Goal: Contribute content

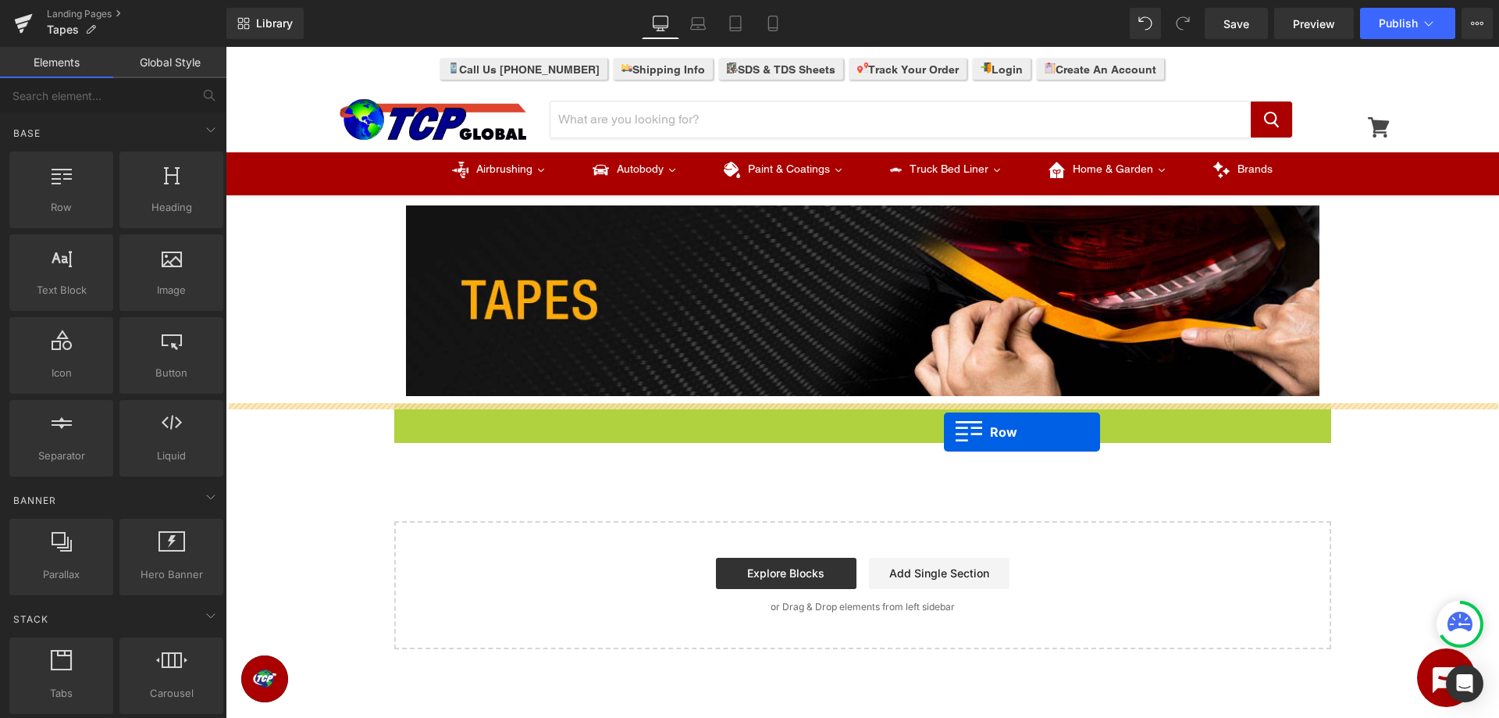
drag, startPoint x: 402, startPoint y: 419, endPoint x: 944, endPoint y: 432, distance: 542.2
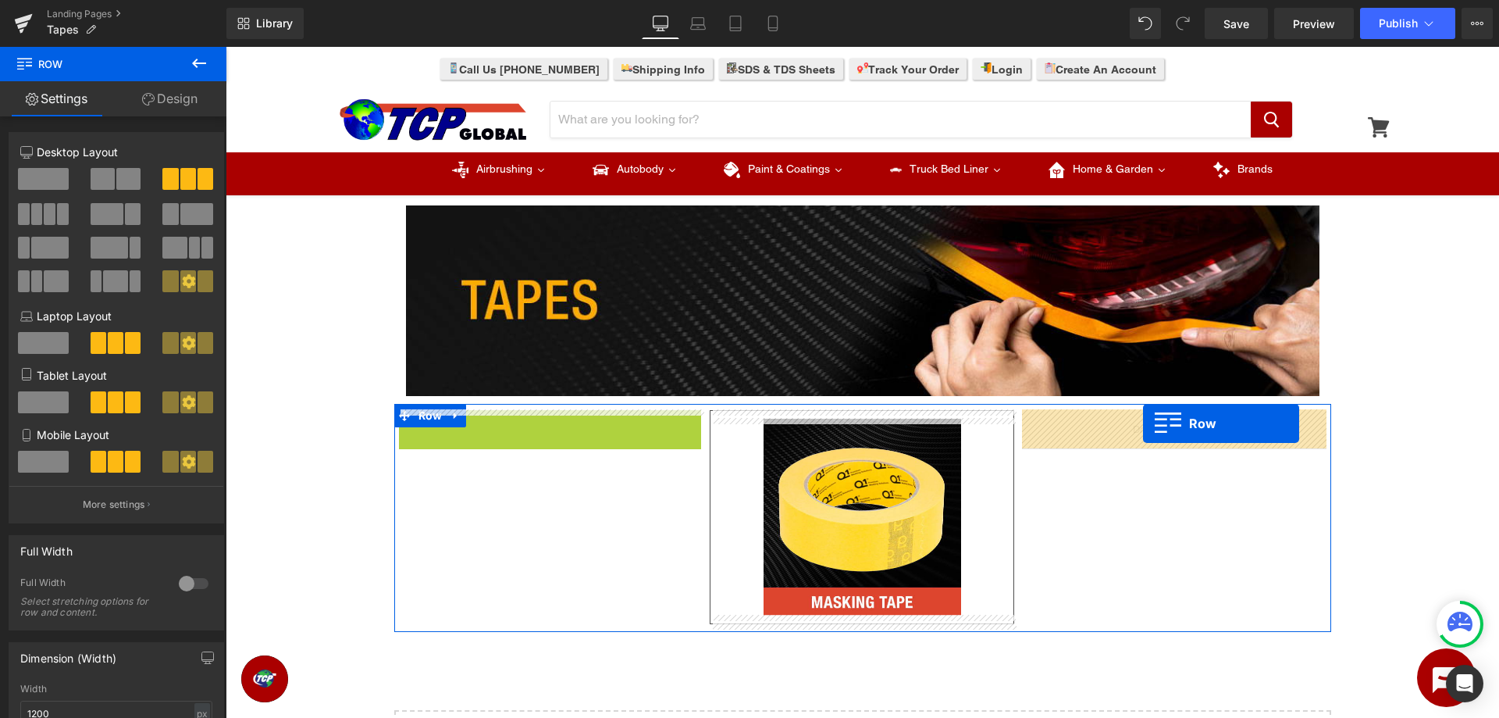
drag, startPoint x: 408, startPoint y: 430, endPoint x: 1143, endPoint y: 423, distance: 734.9
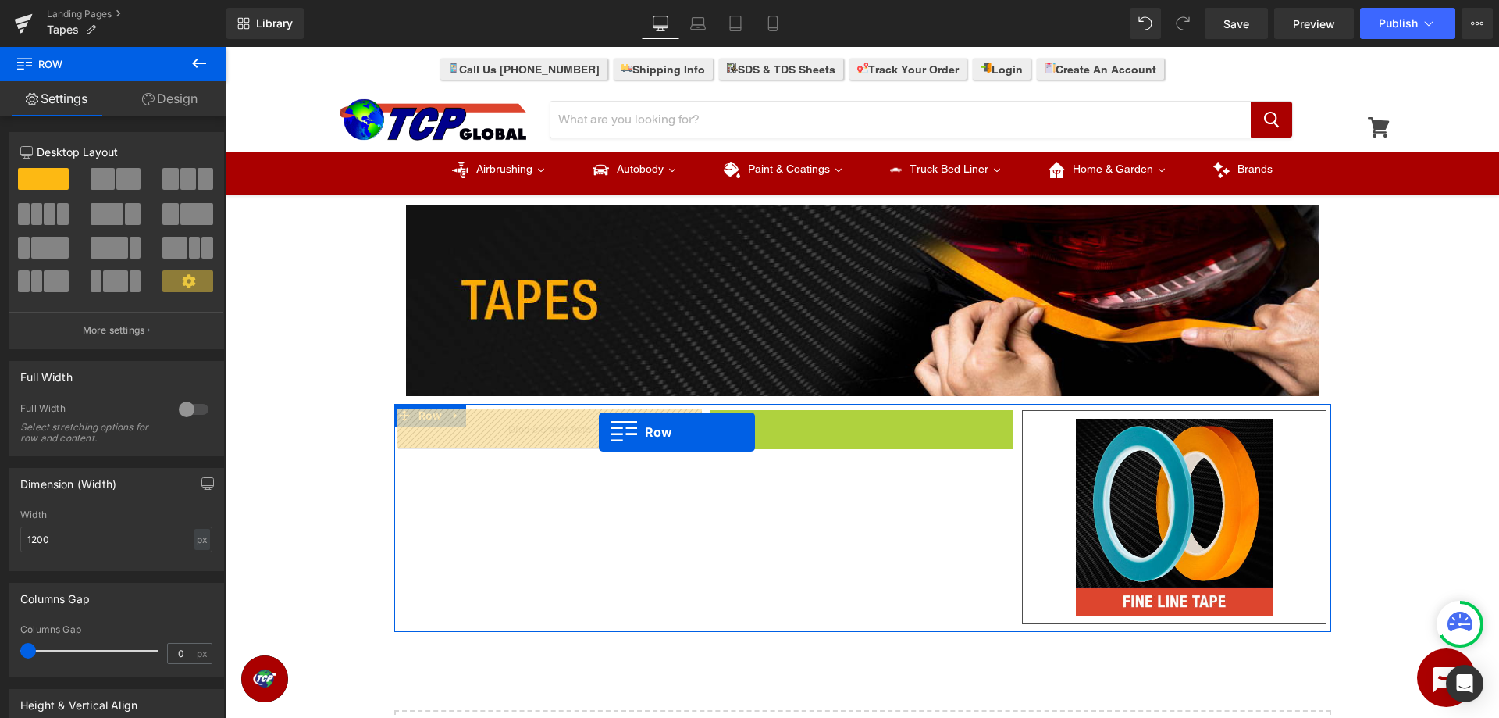
drag, startPoint x: 719, startPoint y: 423, endPoint x: 599, endPoint y: 431, distance: 120.5
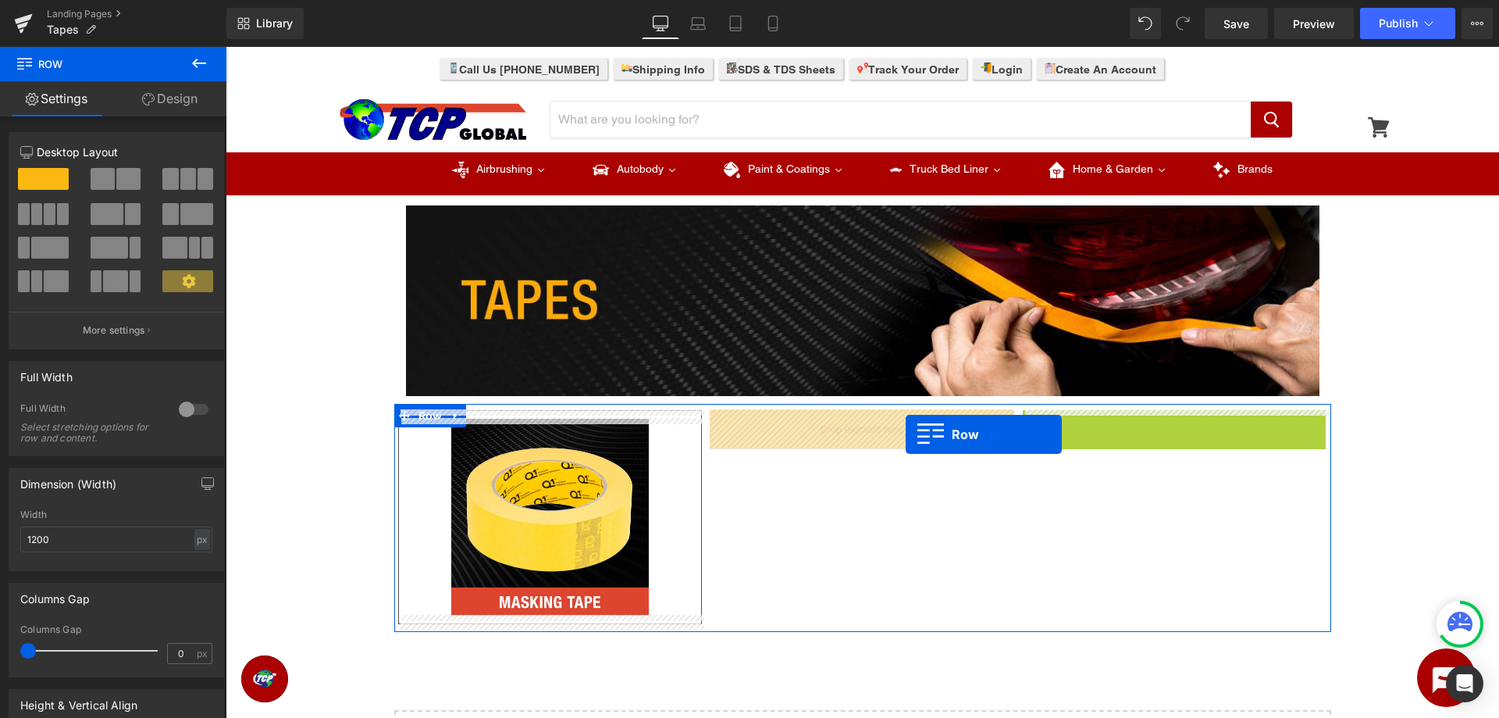
drag, startPoint x: 1030, startPoint y: 423, endPoint x: 906, endPoint y: 434, distance: 124.7
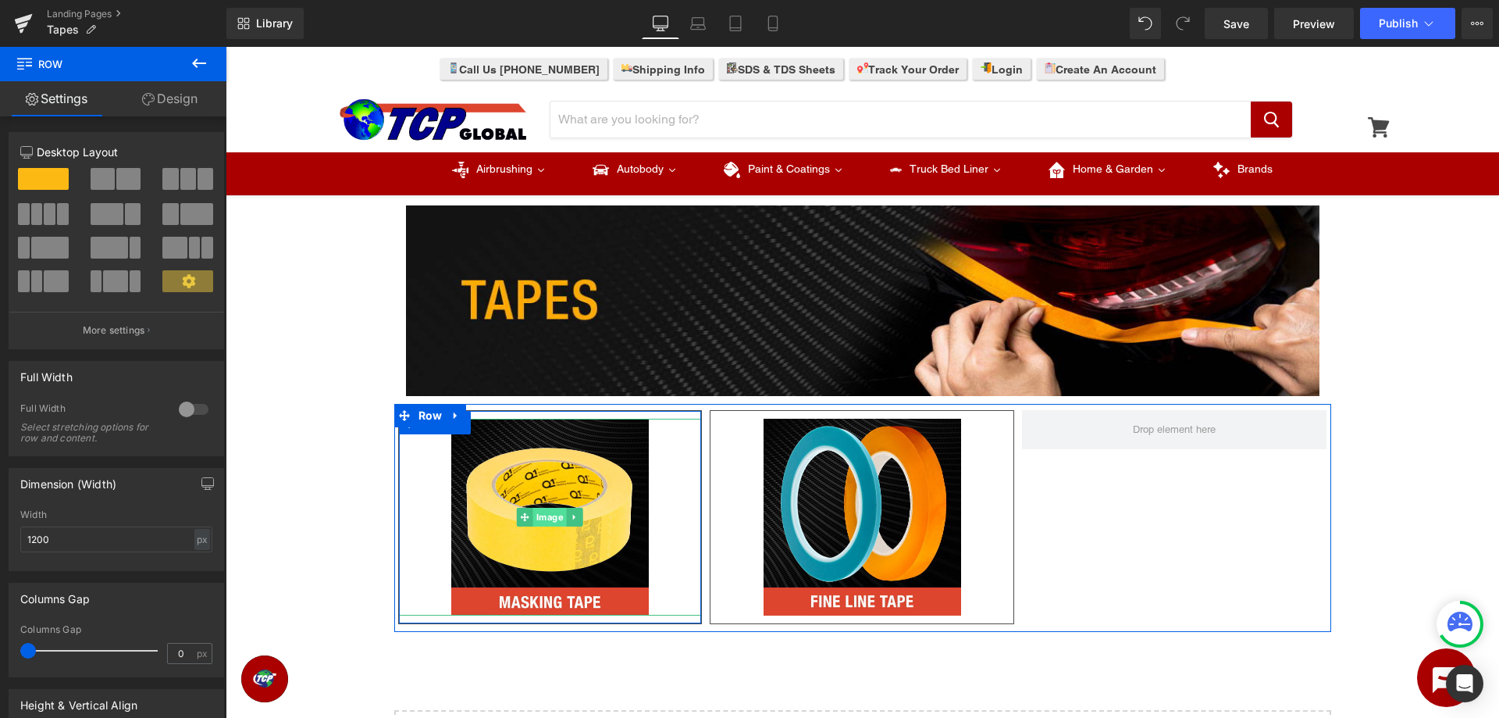
click at [550, 513] on span "Image" at bounding box center [550, 517] width 34 height 19
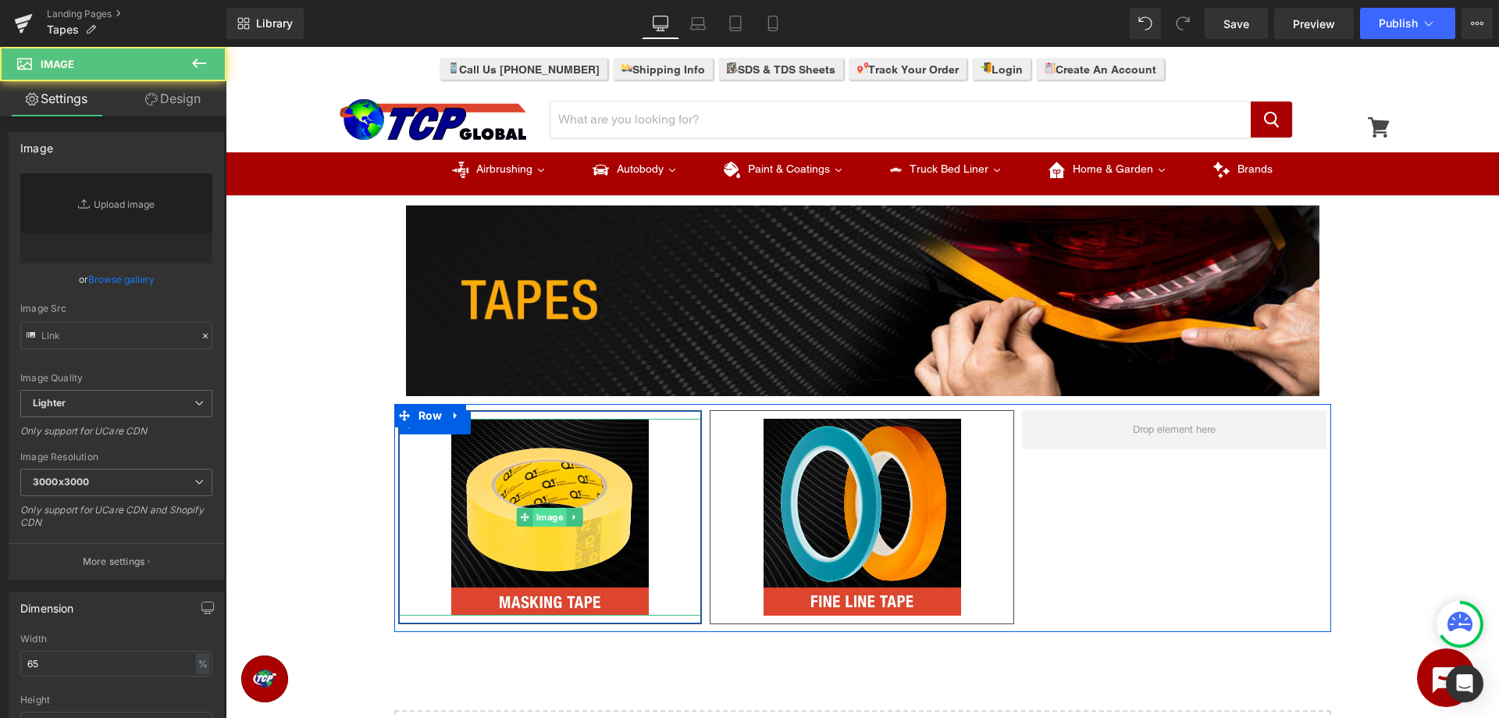
type input "[URL][DOMAIN_NAME]"
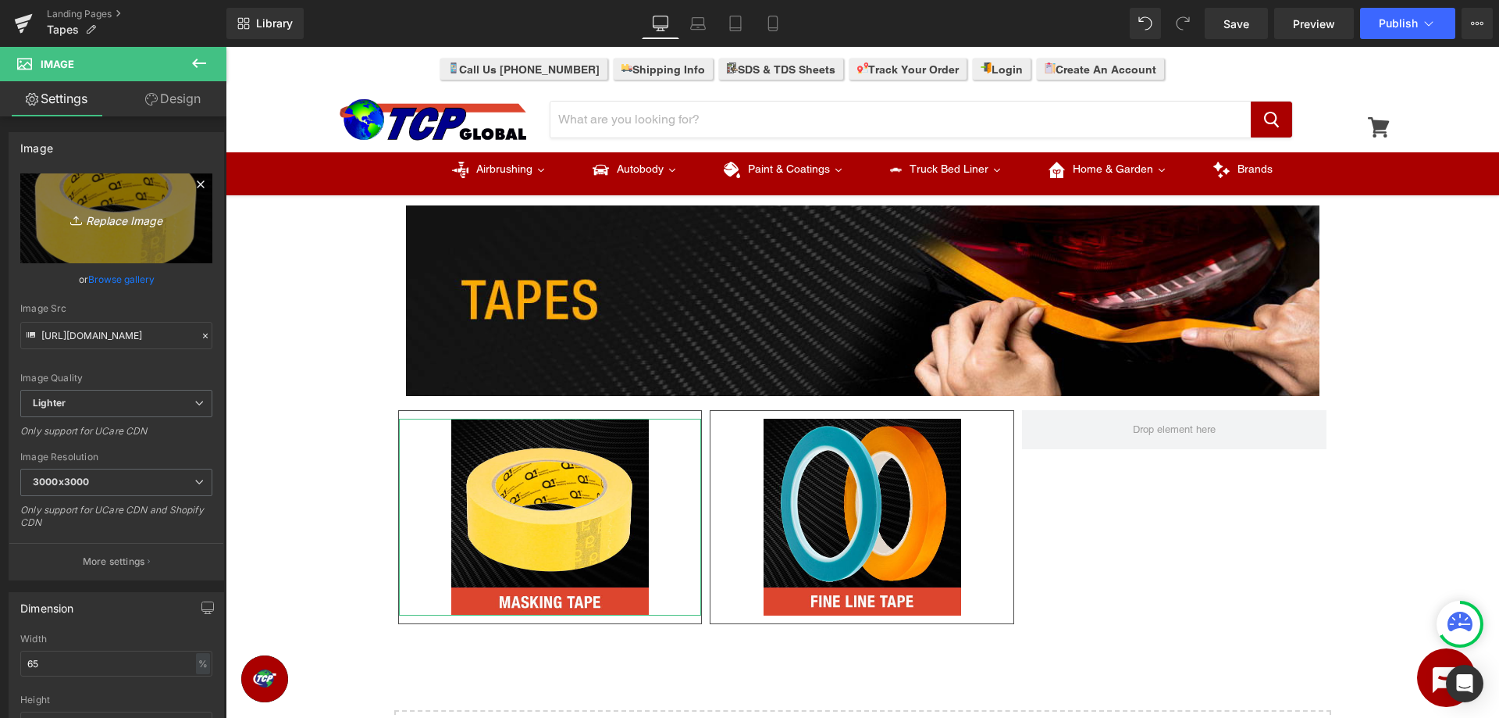
click at [119, 235] on link "Replace Image" at bounding box center [116, 218] width 192 height 90
type input "C:\fakepath\MaskingTape.jpg"
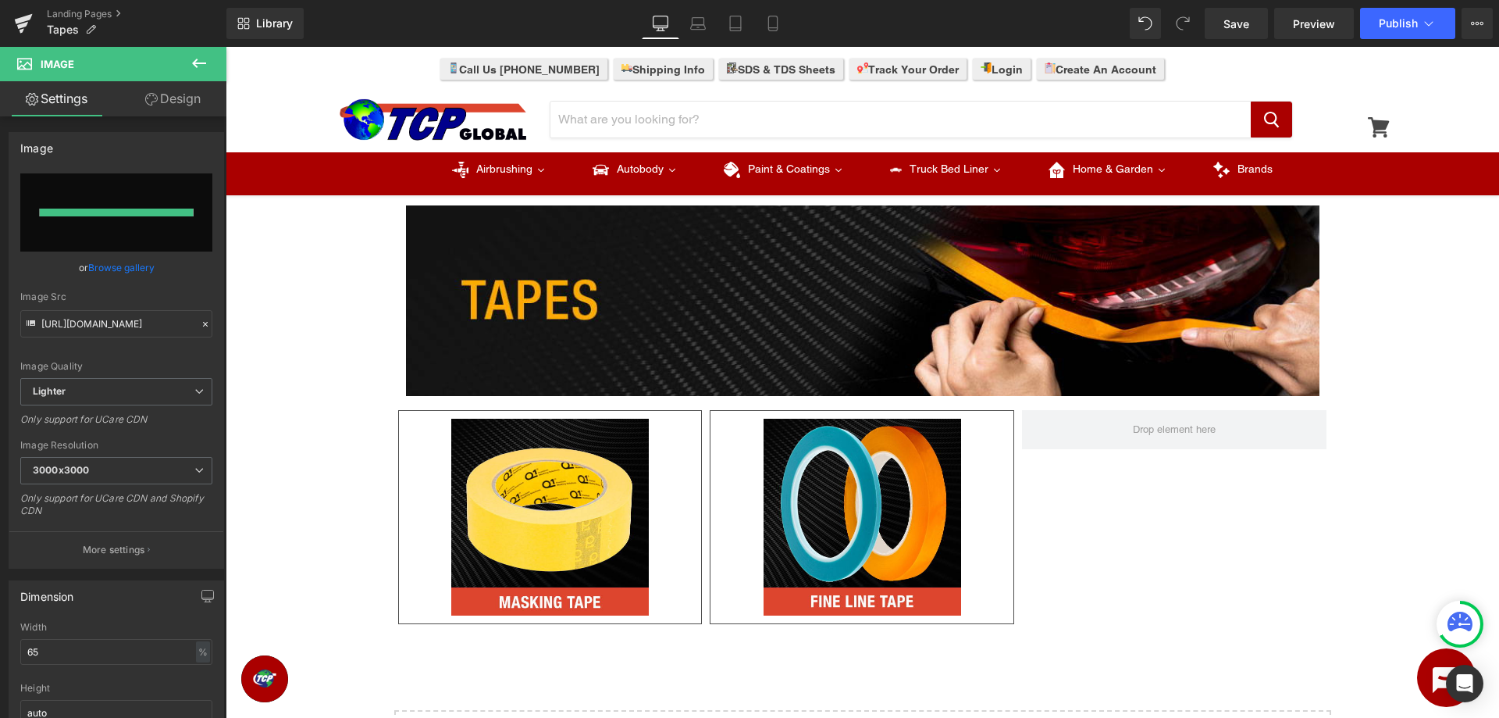
type input "[URL][DOMAIN_NAME]"
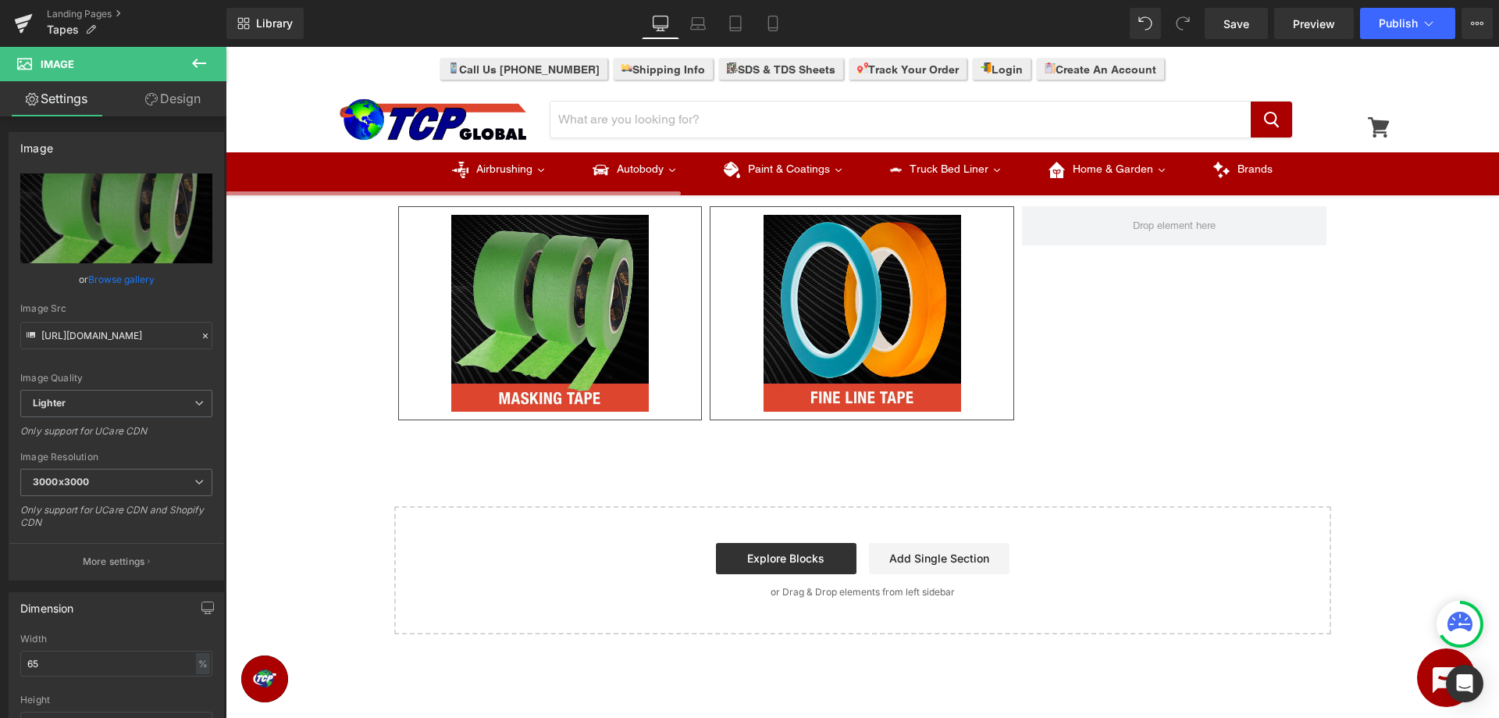
scroll to position [239, 0]
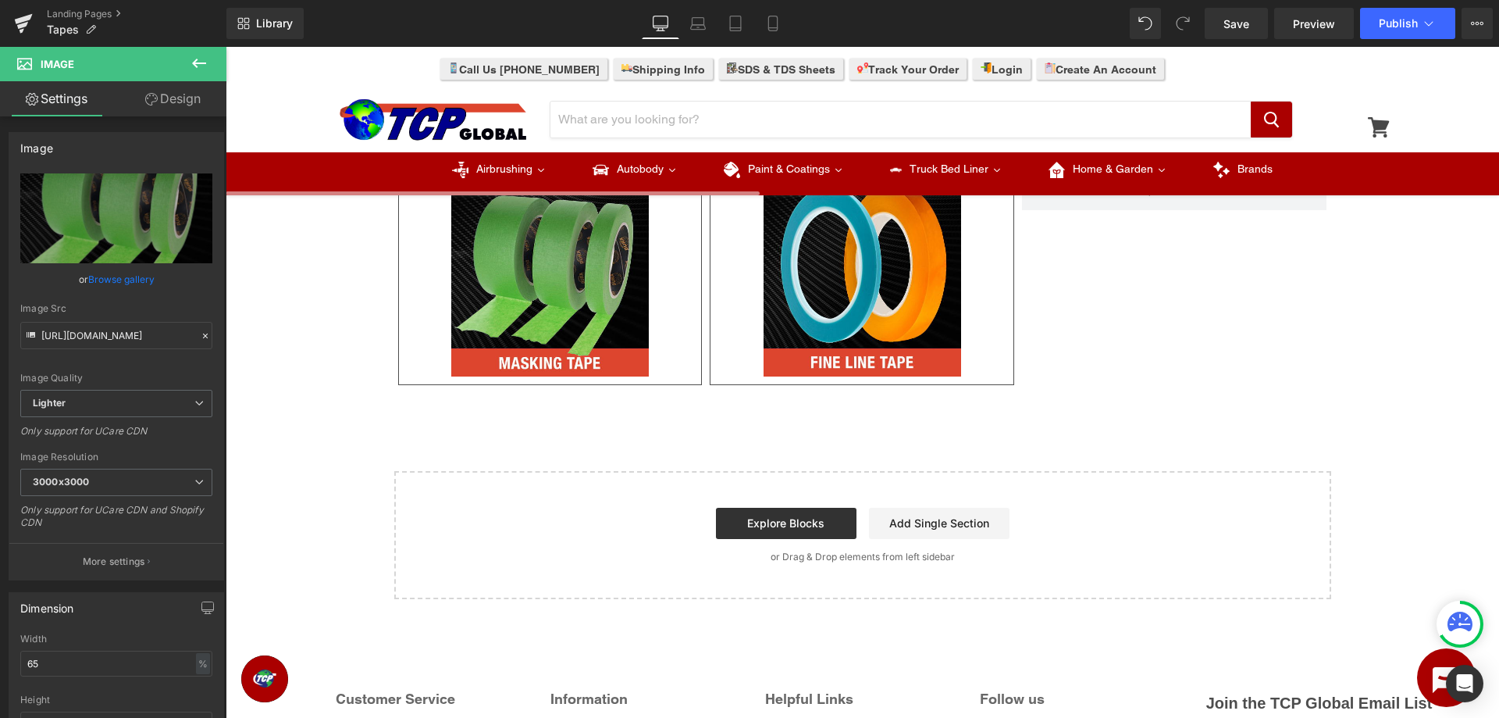
click at [308, 381] on div "Image Row Image Row Image Row Row Select your layout" at bounding box center [863, 281] width 1274 height 635
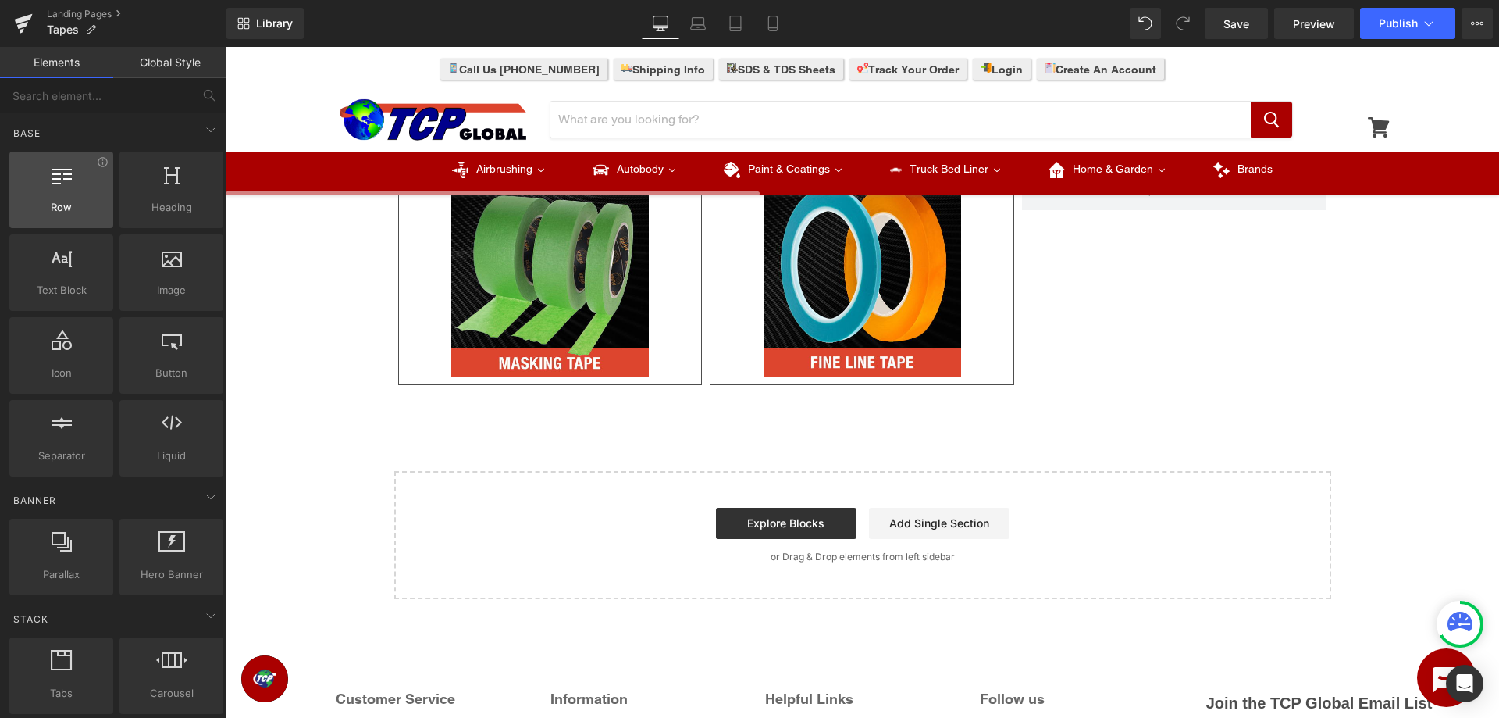
click at [84, 202] on span "Row" at bounding box center [61, 207] width 94 height 16
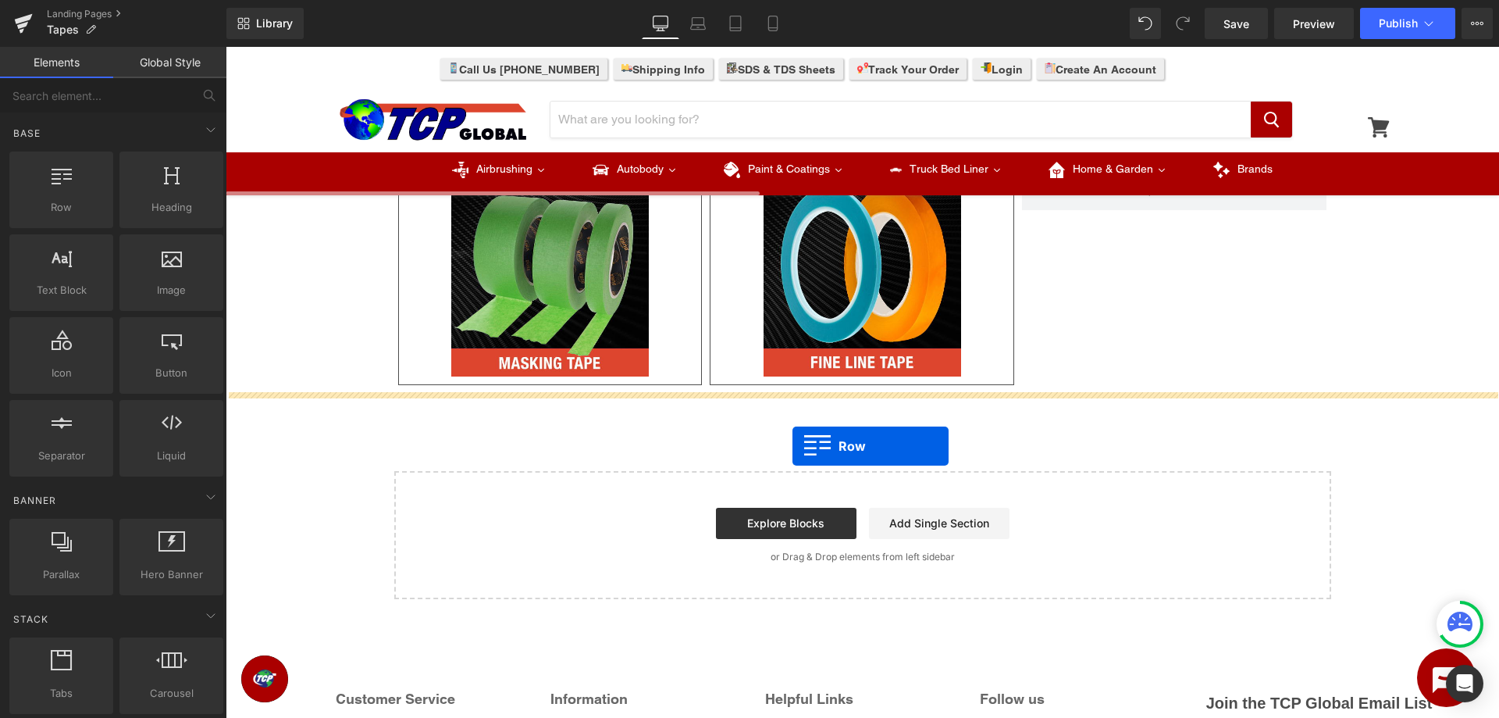
drag, startPoint x: 294, startPoint y: 255, endPoint x: 793, endPoint y: 446, distance: 533.5
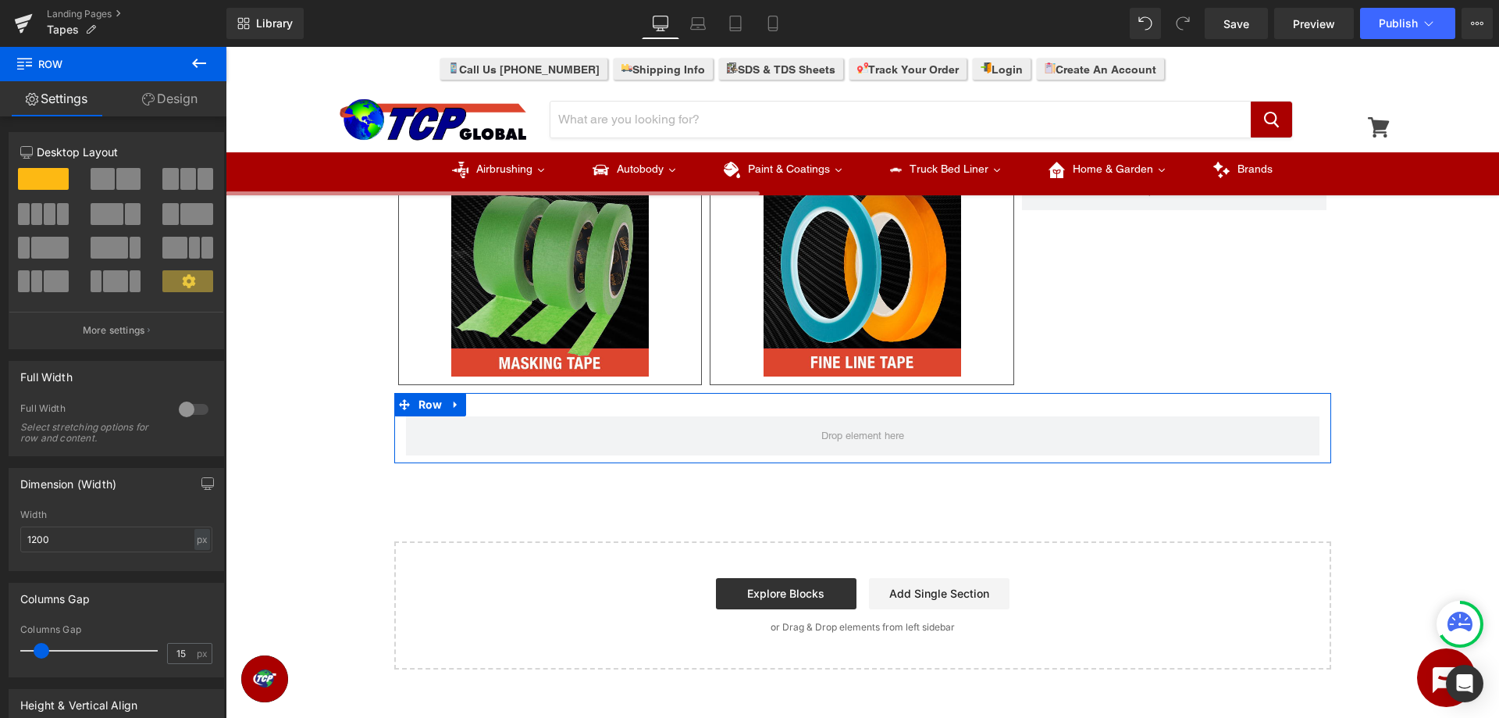
click at [126, 173] on span at bounding box center [128, 179] width 24 height 22
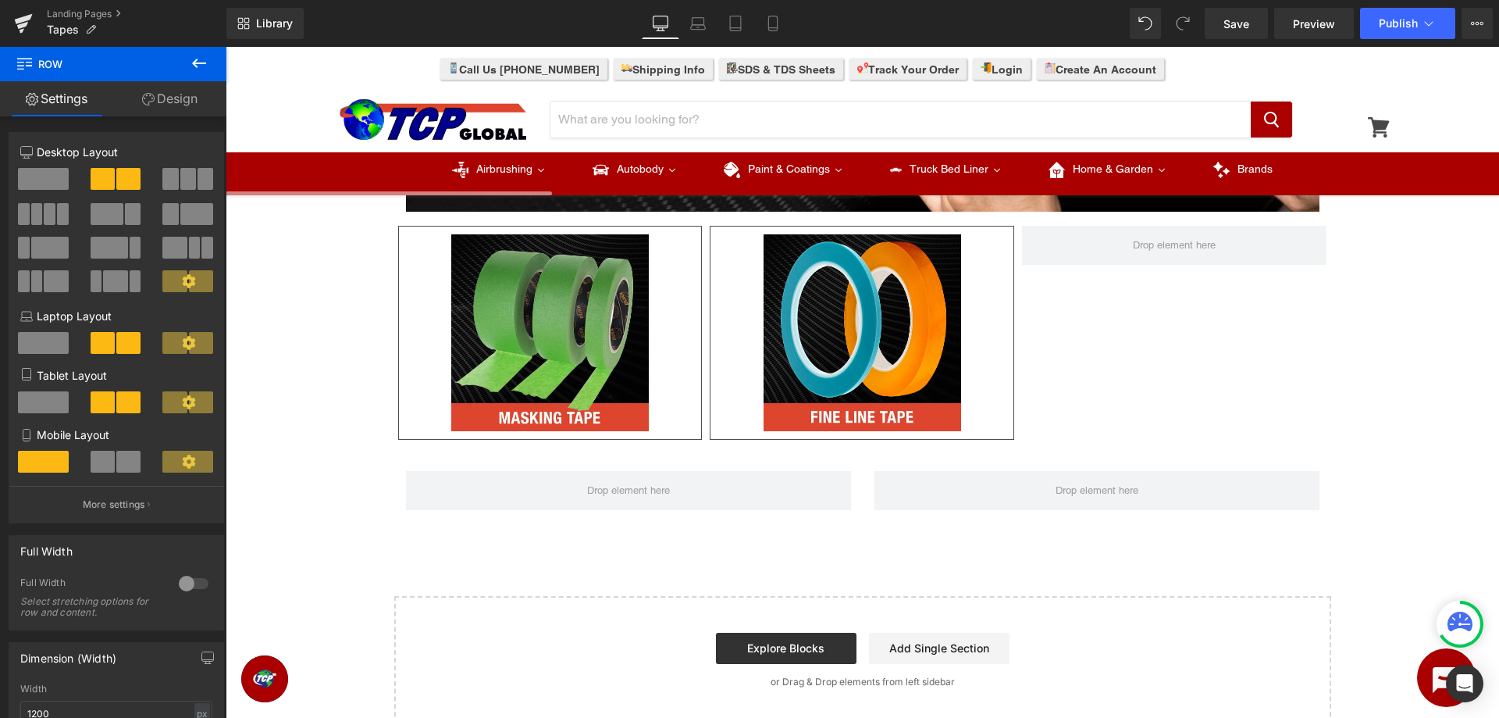
scroll to position [159, 0]
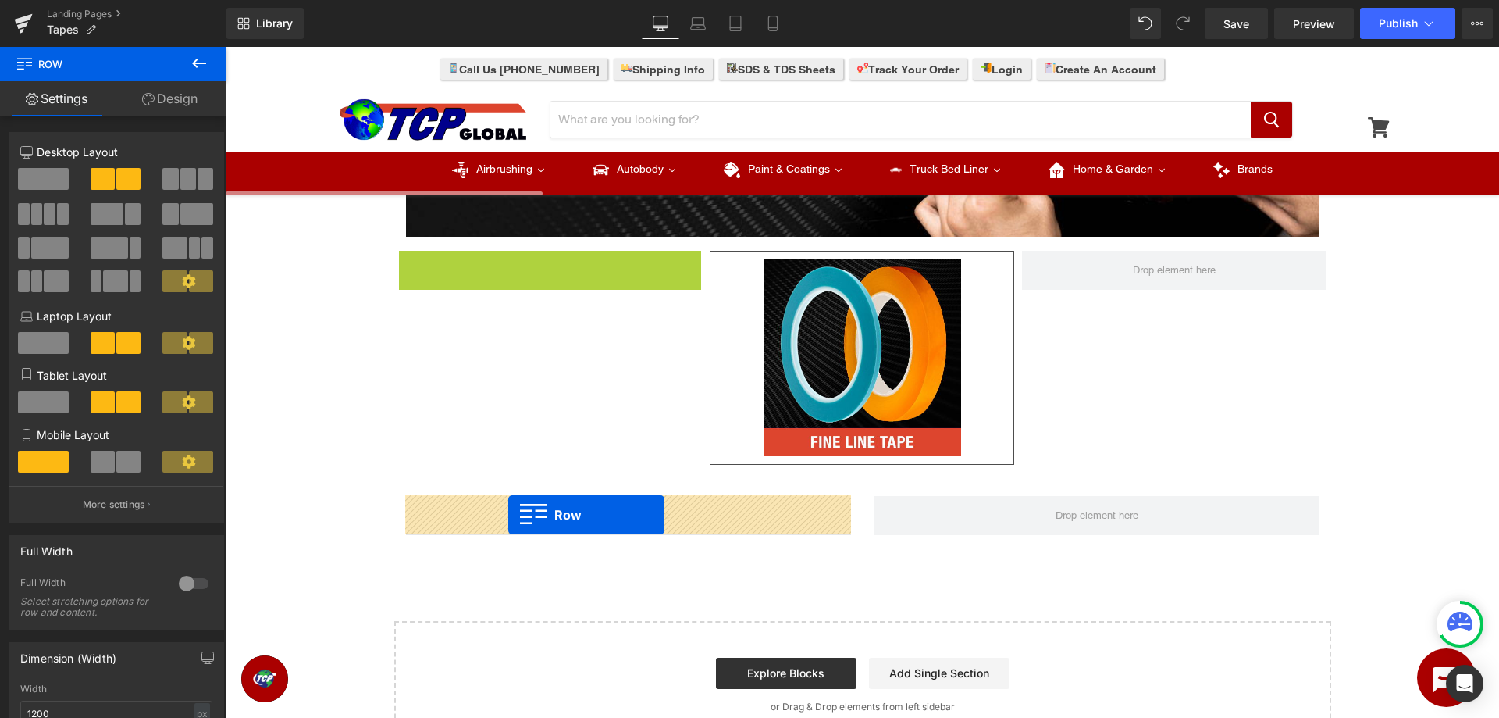
drag, startPoint x: 412, startPoint y: 270, endPoint x: 508, endPoint y: 515, distance: 262.9
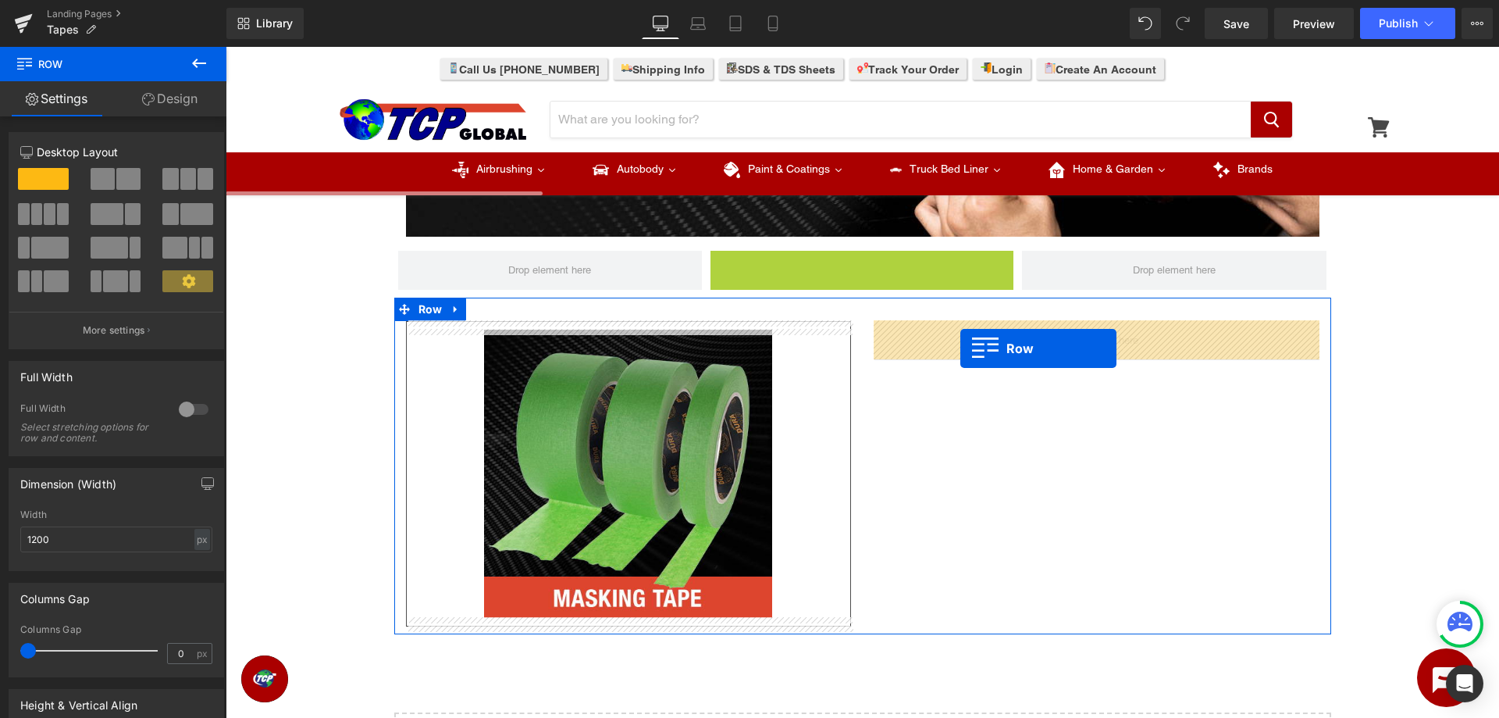
drag, startPoint x: 718, startPoint y: 265, endPoint x: 961, endPoint y: 348, distance: 256.9
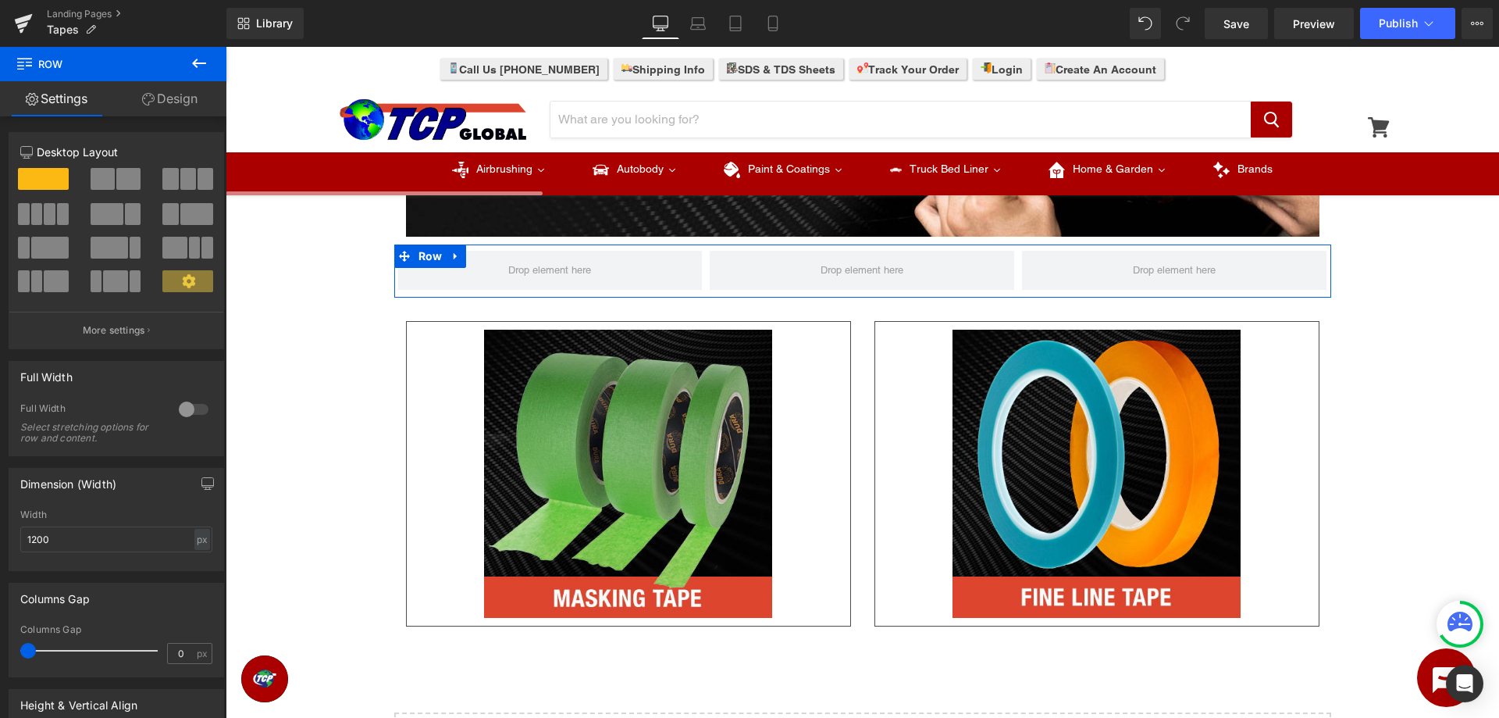
click at [462, 253] on link at bounding box center [456, 255] width 20 height 23
click at [499, 254] on icon at bounding box center [496, 256] width 11 height 12
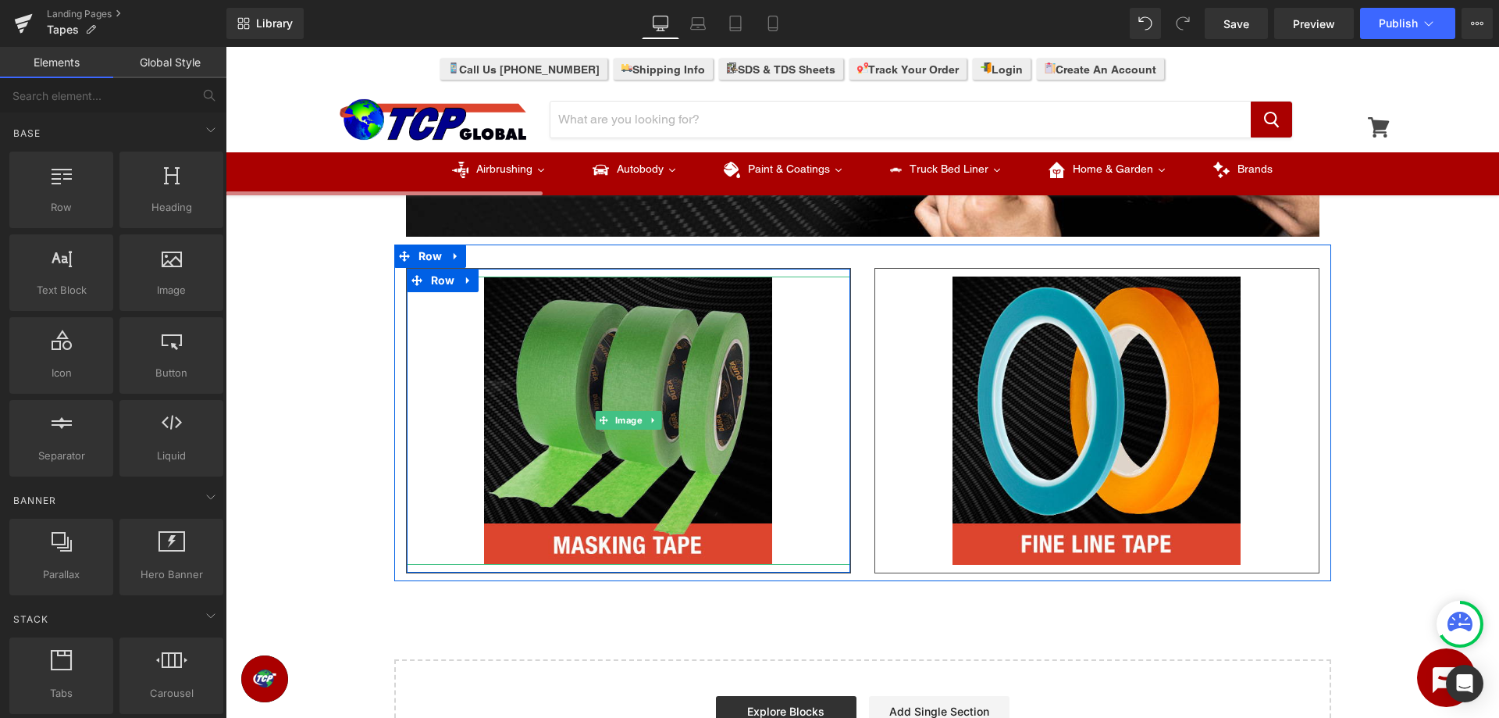
click at [832, 461] on div at bounding box center [629, 420] width 444 height 288
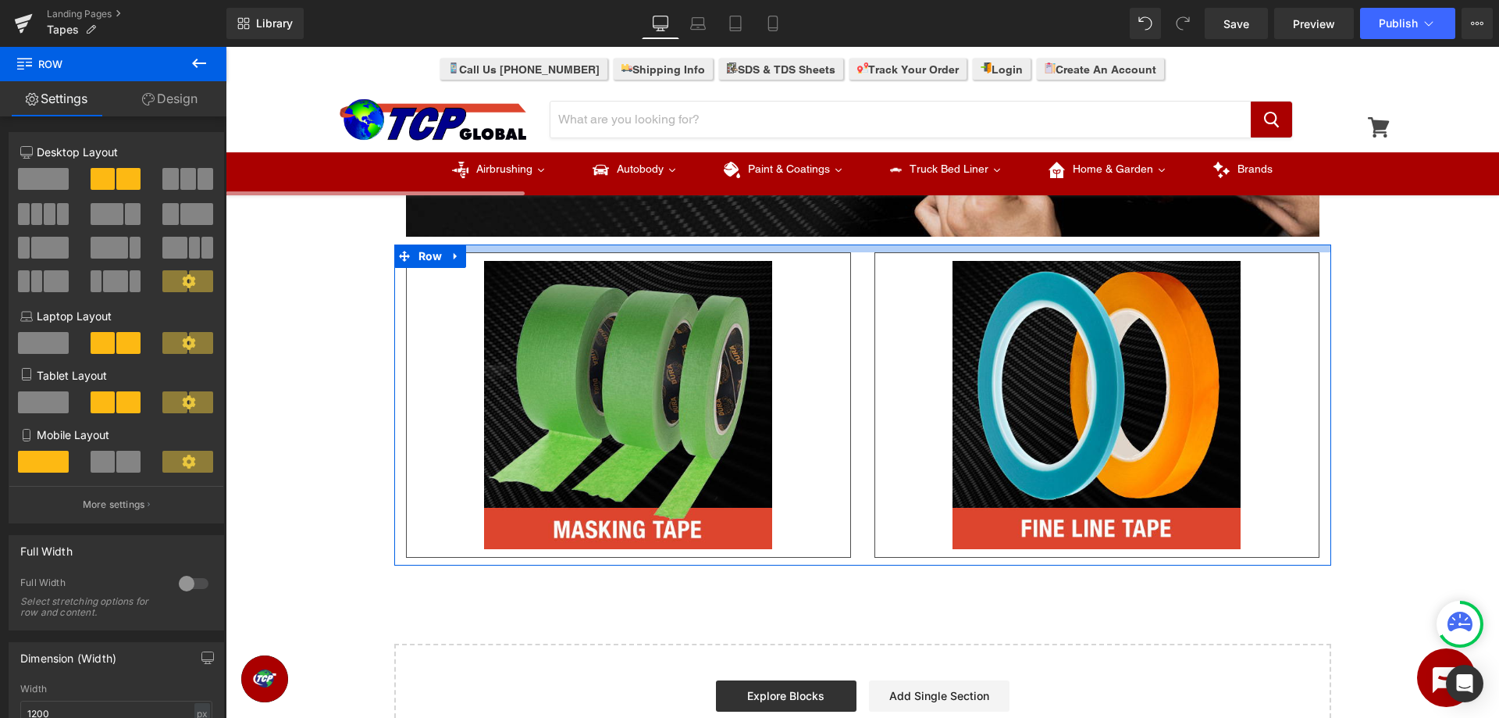
drag, startPoint x: 881, startPoint y: 248, endPoint x: 883, endPoint y: 233, distance: 15.8
click at [883, 233] on div "Image Row Image Row Image Row Row Select your layout" at bounding box center [863, 408] width 1274 height 728
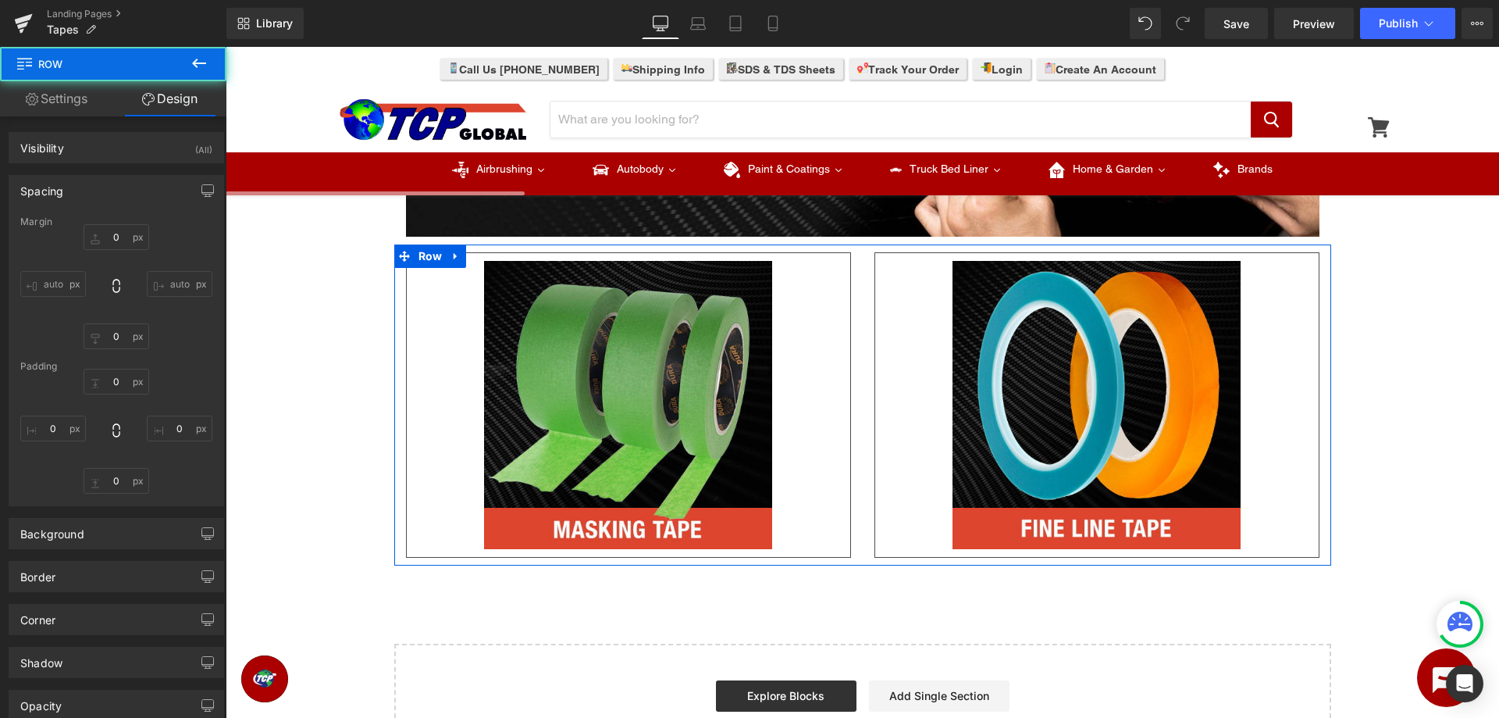
type input "0"
type input "10"
type input "0"
type input "10"
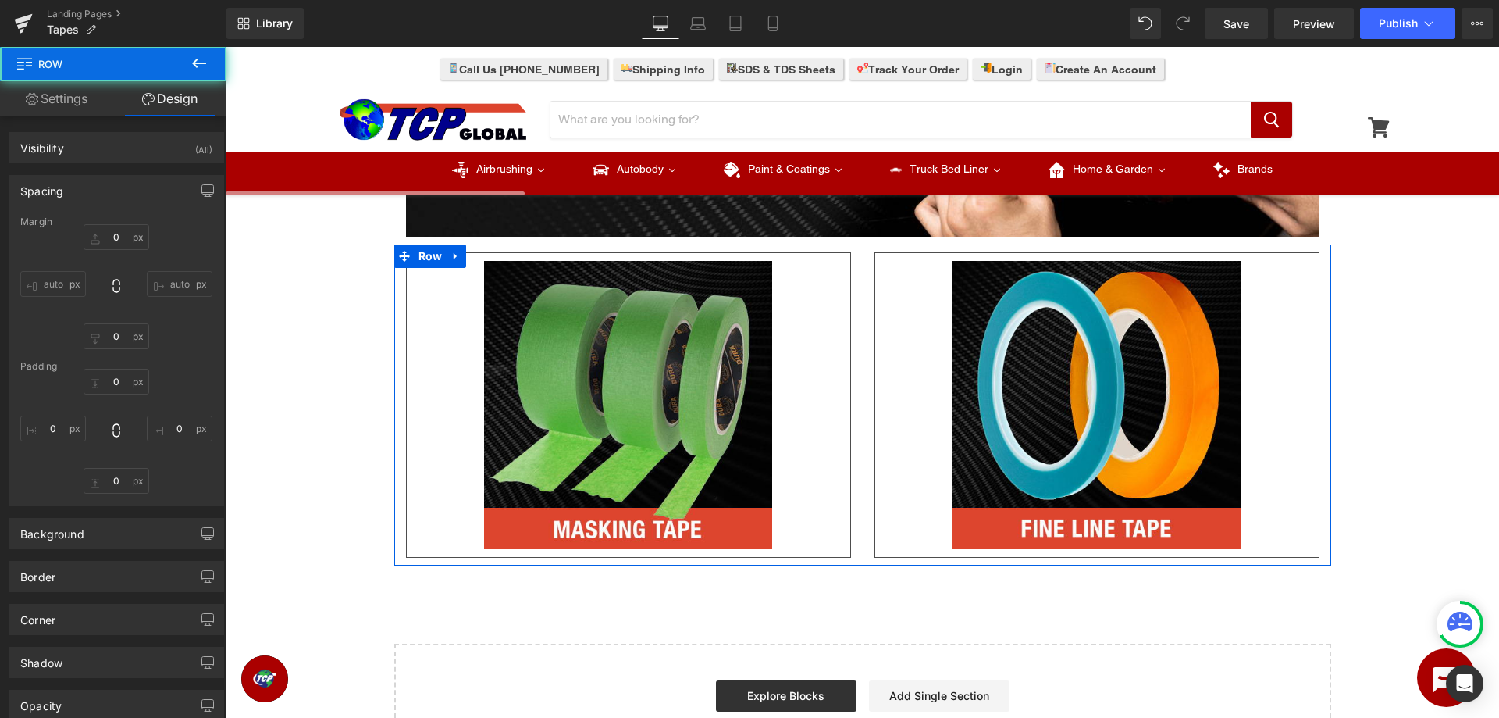
type input "0"
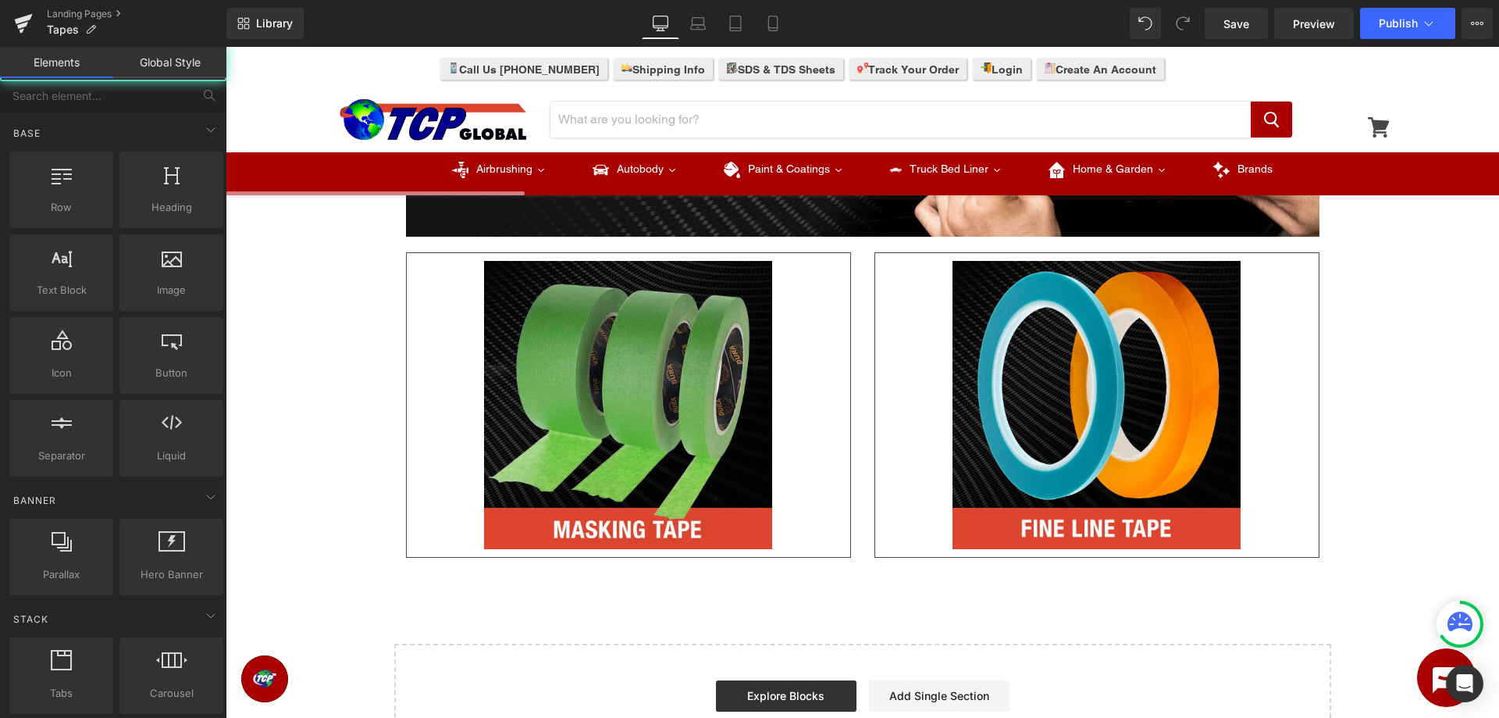
click at [1385, 270] on div "Image Row Image Row Image Row Row Select your layout" at bounding box center [863, 408] width 1274 height 728
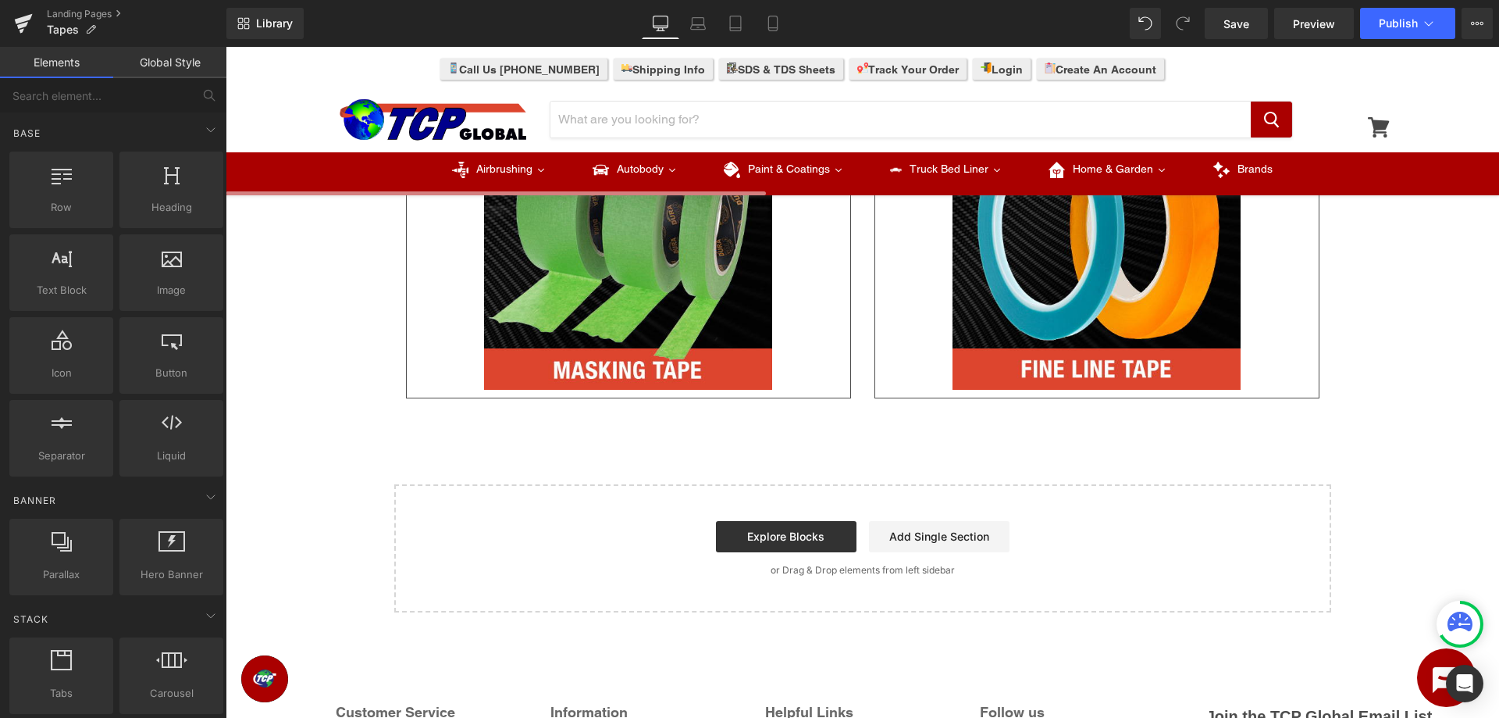
scroll to position [0, 0]
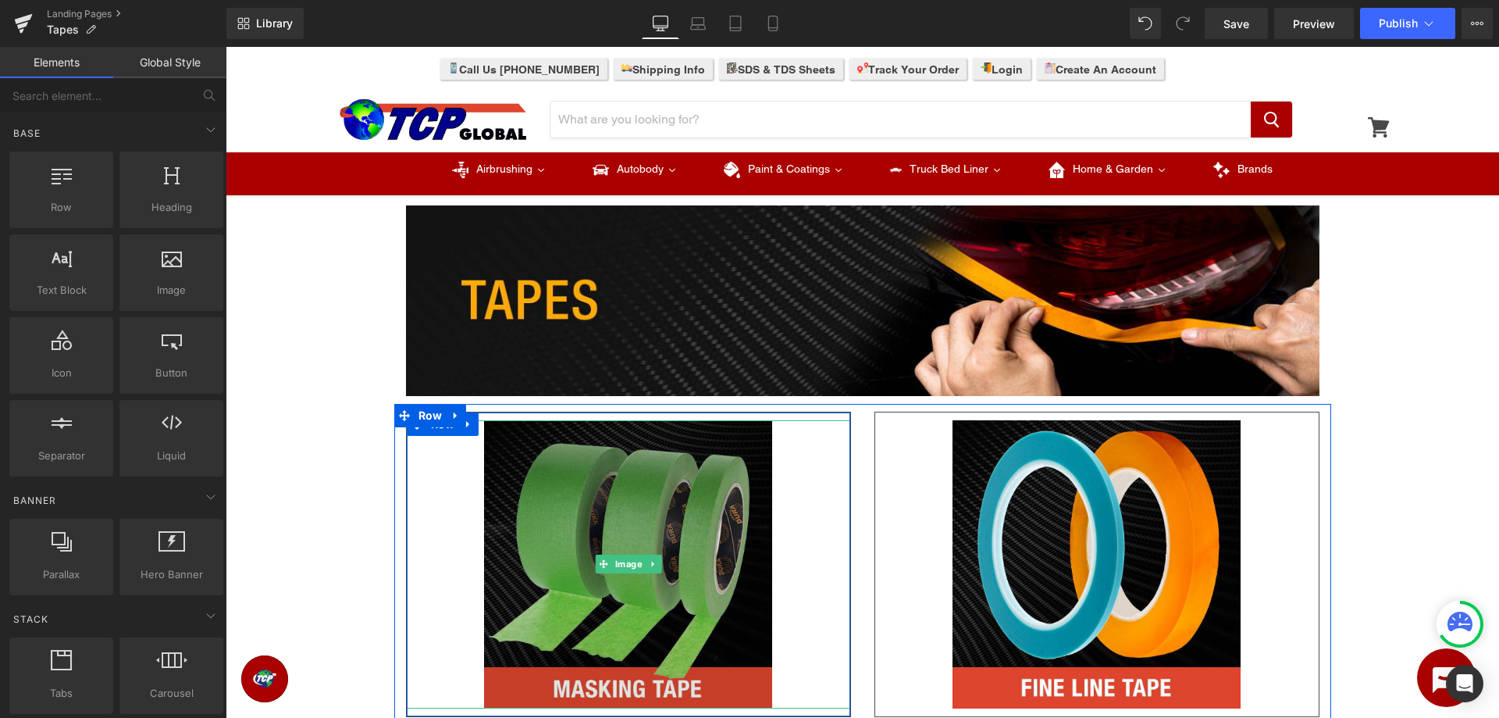
click at [579, 531] on img at bounding box center [628, 564] width 288 height 288
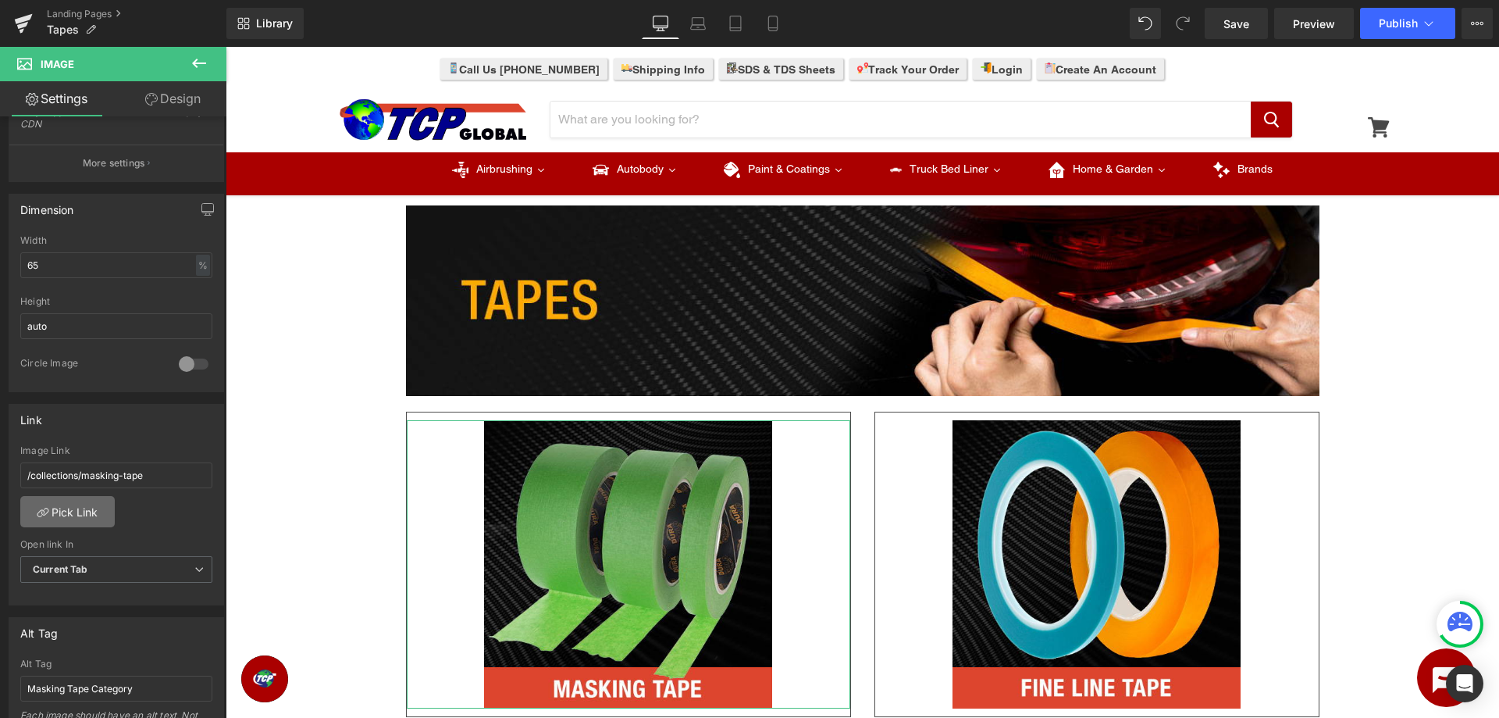
scroll to position [637, 0]
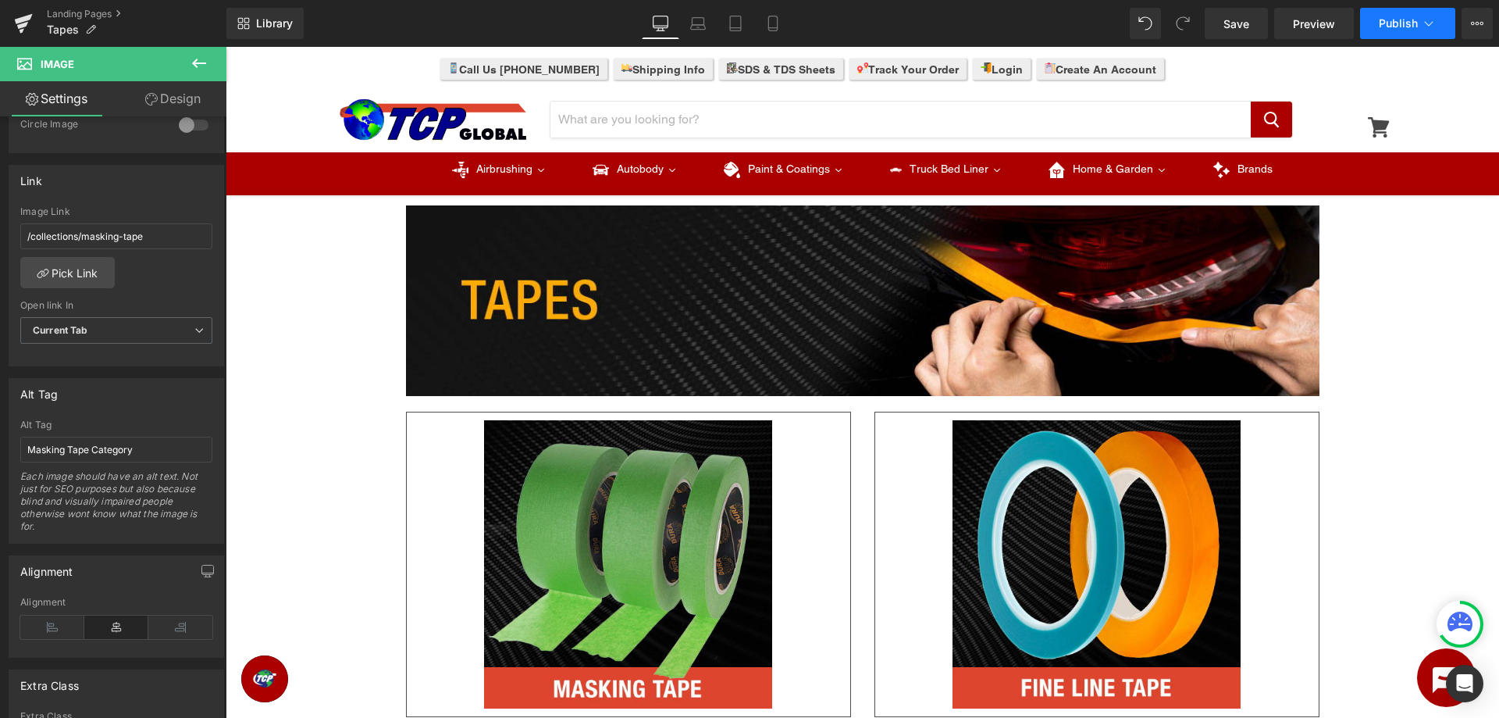
click at [1435, 20] on icon at bounding box center [1429, 24] width 16 height 16
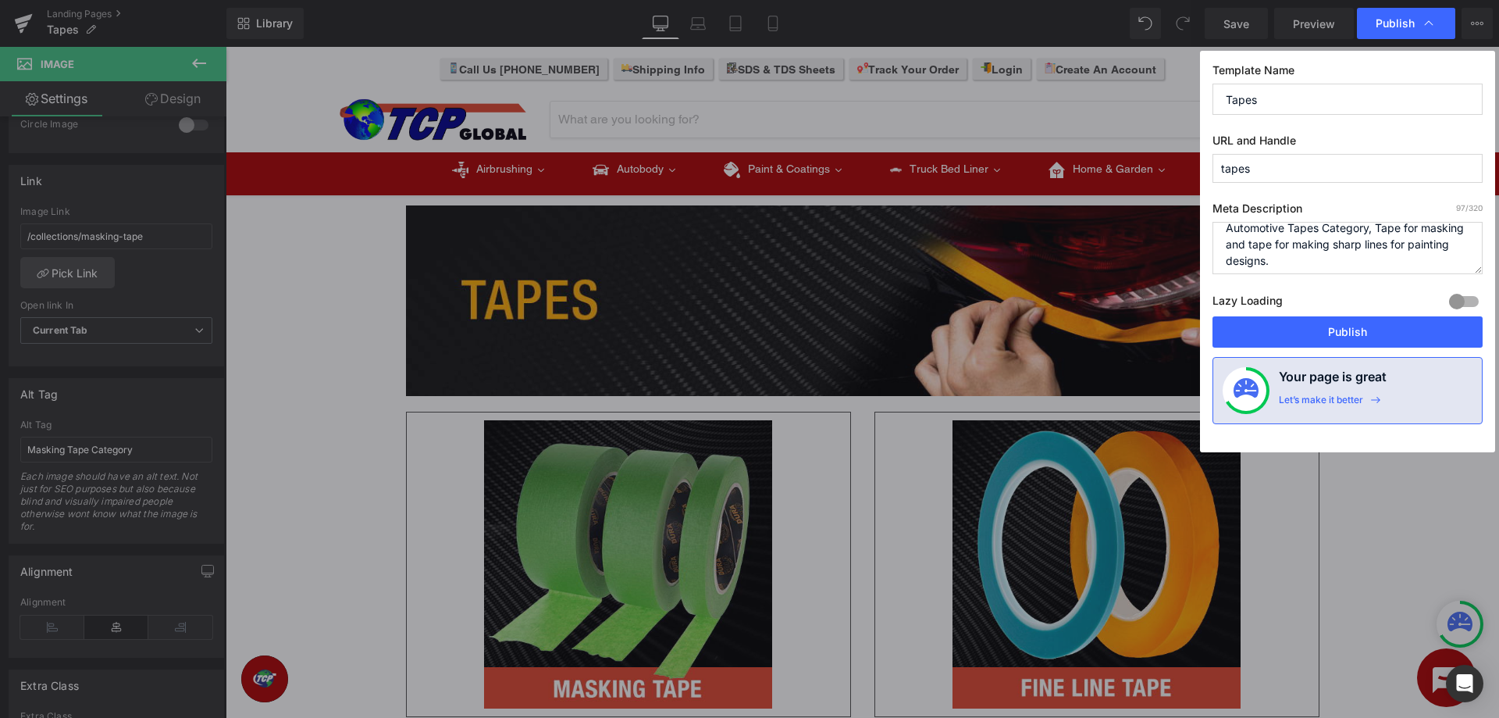
scroll to position [16, 0]
click at [1300, 332] on button "Publish" at bounding box center [1348, 331] width 270 height 31
